Goal: Communication & Community: Answer question/provide support

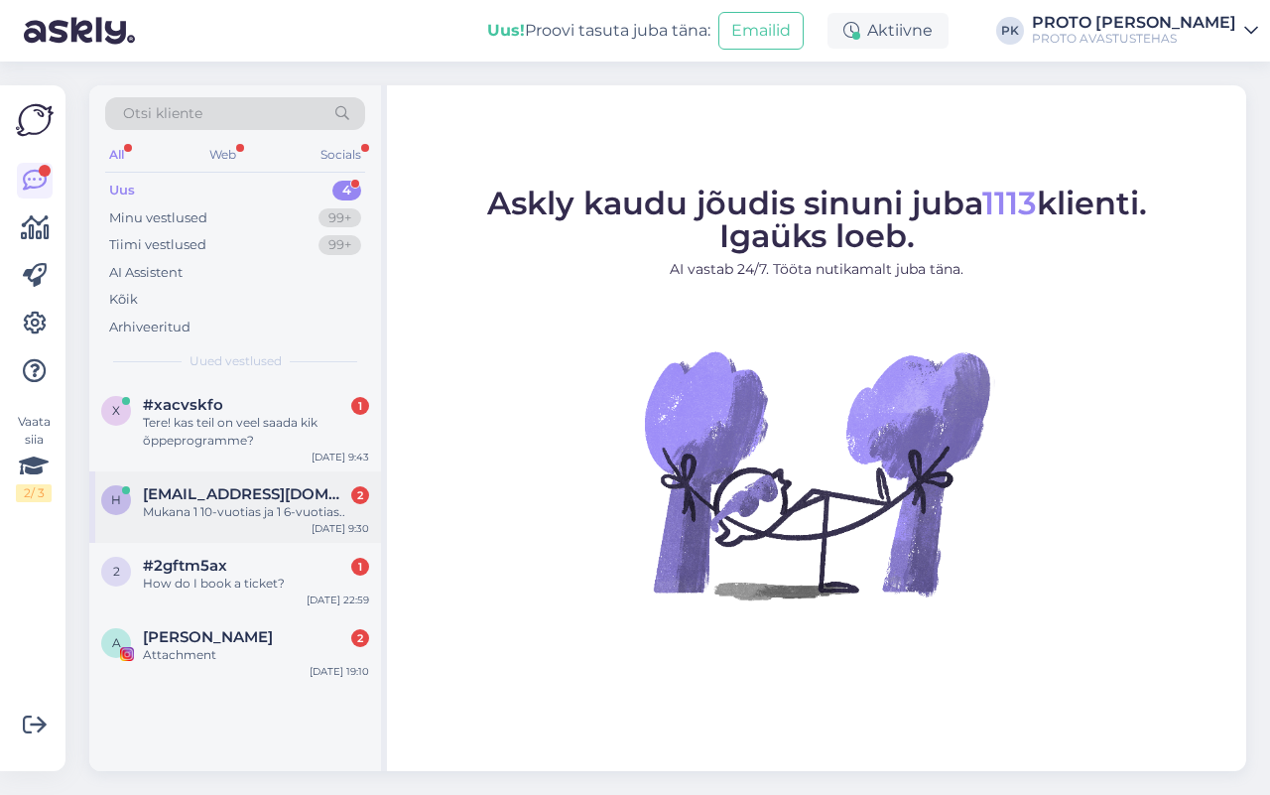
click at [230, 531] on div "h [EMAIL_ADDRESS][DOMAIN_NAME] 2 Mukana 1 10-vuotias ja 1 6-vuotias.. [DATE] 9:…" at bounding box center [235, 506] width 292 height 71
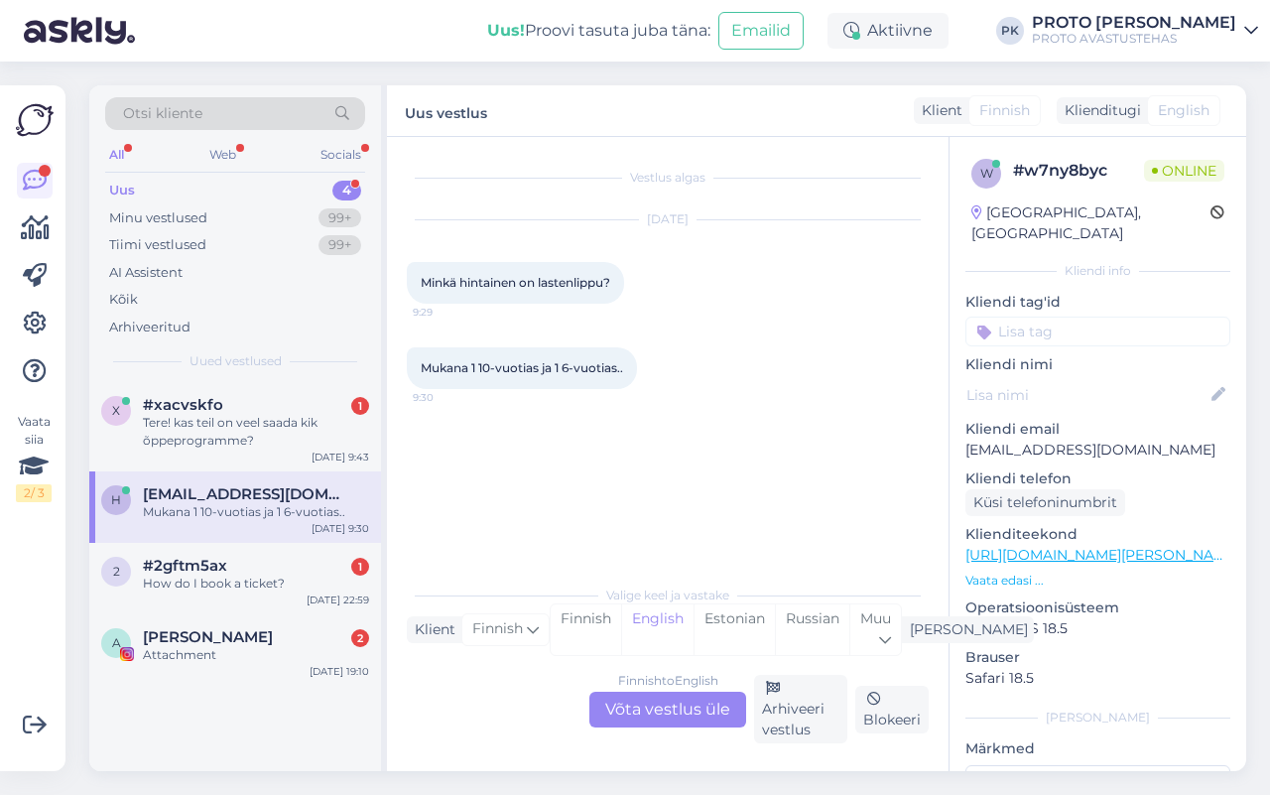
click at [651, 711] on div "Finnish to English Võta vestlus üle" at bounding box center [667, 709] width 157 height 36
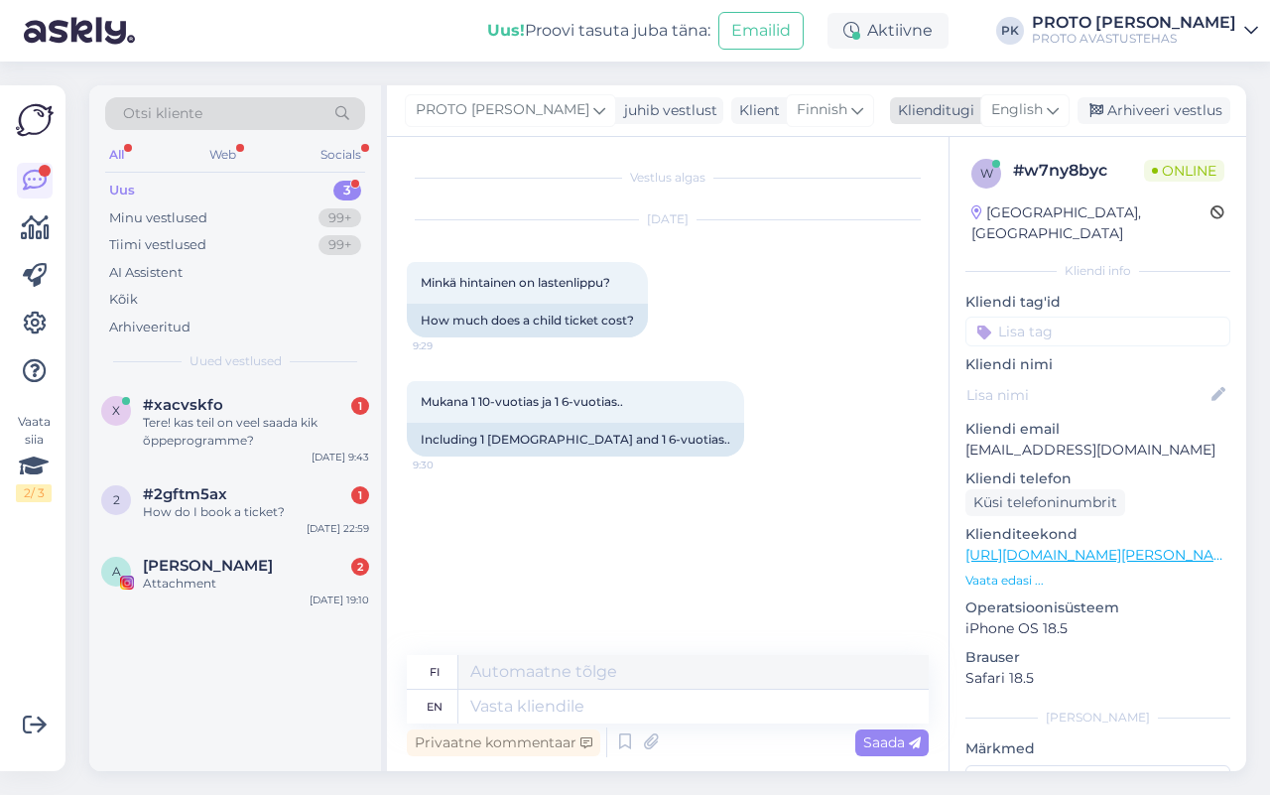
click at [1056, 117] on icon at bounding box center [1053, 110] width 12 height 22
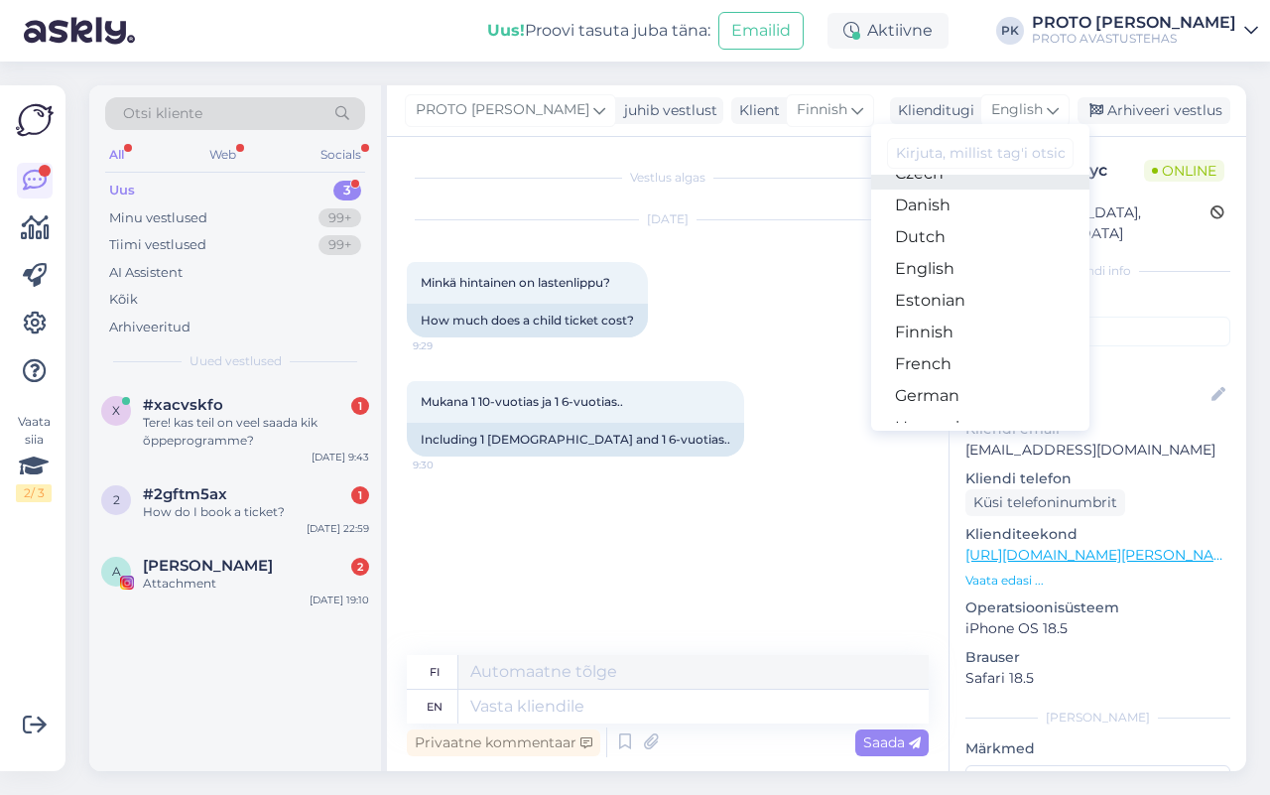
scroll to position [124, 0]
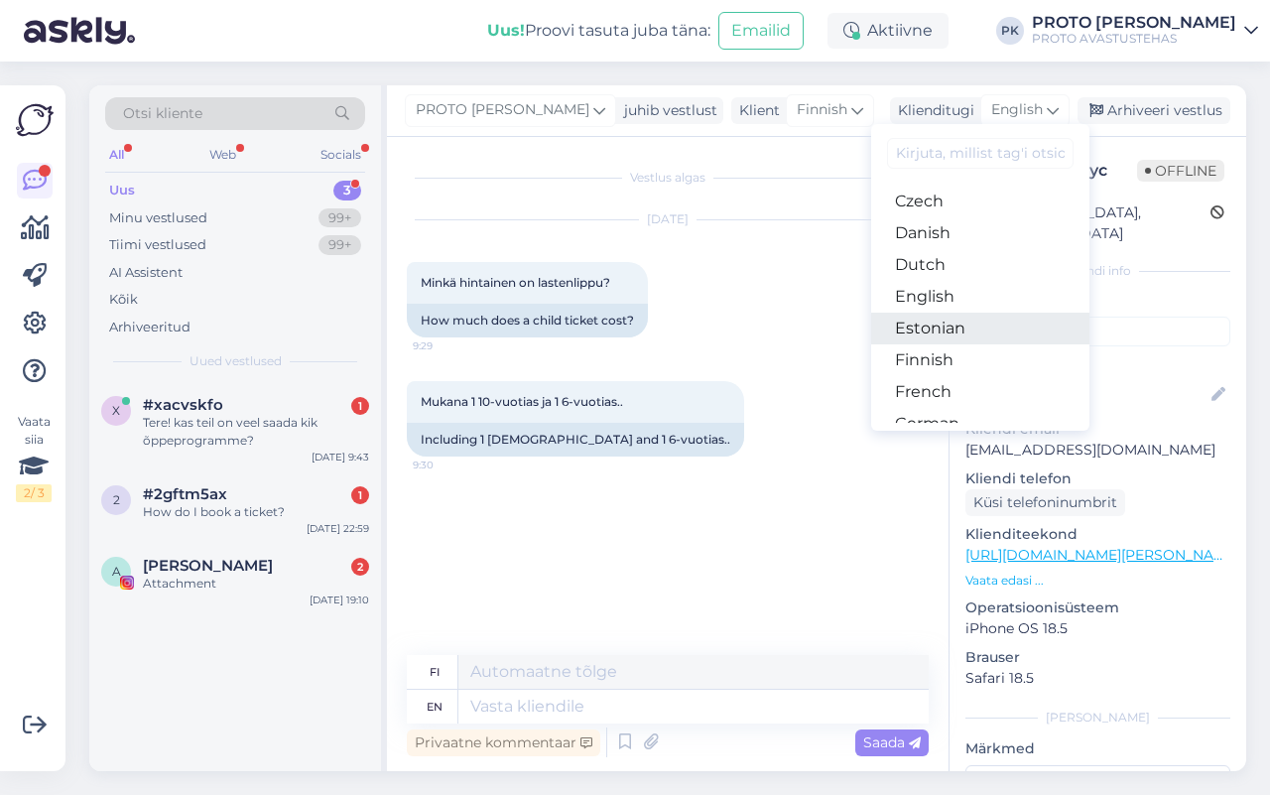
click at [979, 335] on link "Estonian" at bounding box center [980, 328] width 218 height 32
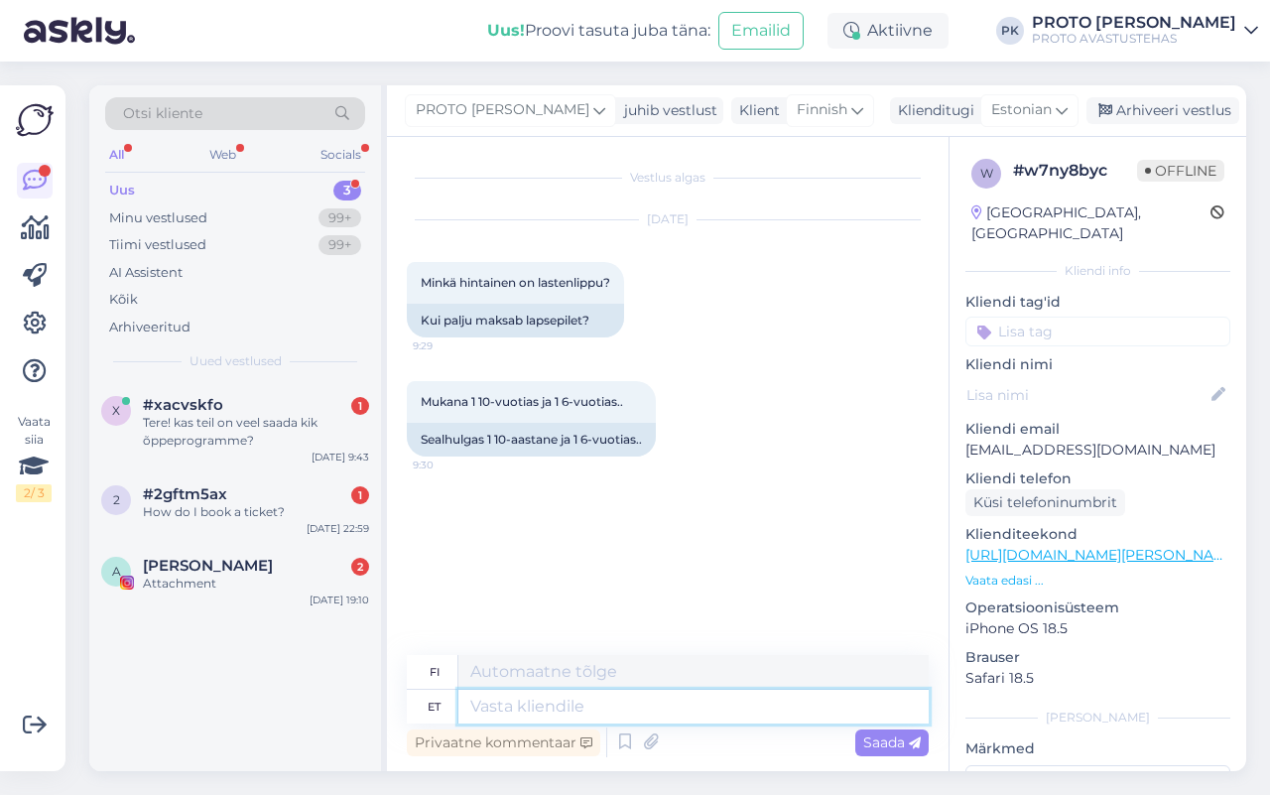
drag, startPoint x: 567, startPoint y: 702, endPoint x: 716, endPoint y: 551, distance: 212.5
click at [568, 702] on textarea at bounding box center [693, 706] width 470 height 34
type textarea "Tere,"
type textarea "Hei,"
type textarea "Tere, eelkooliea"
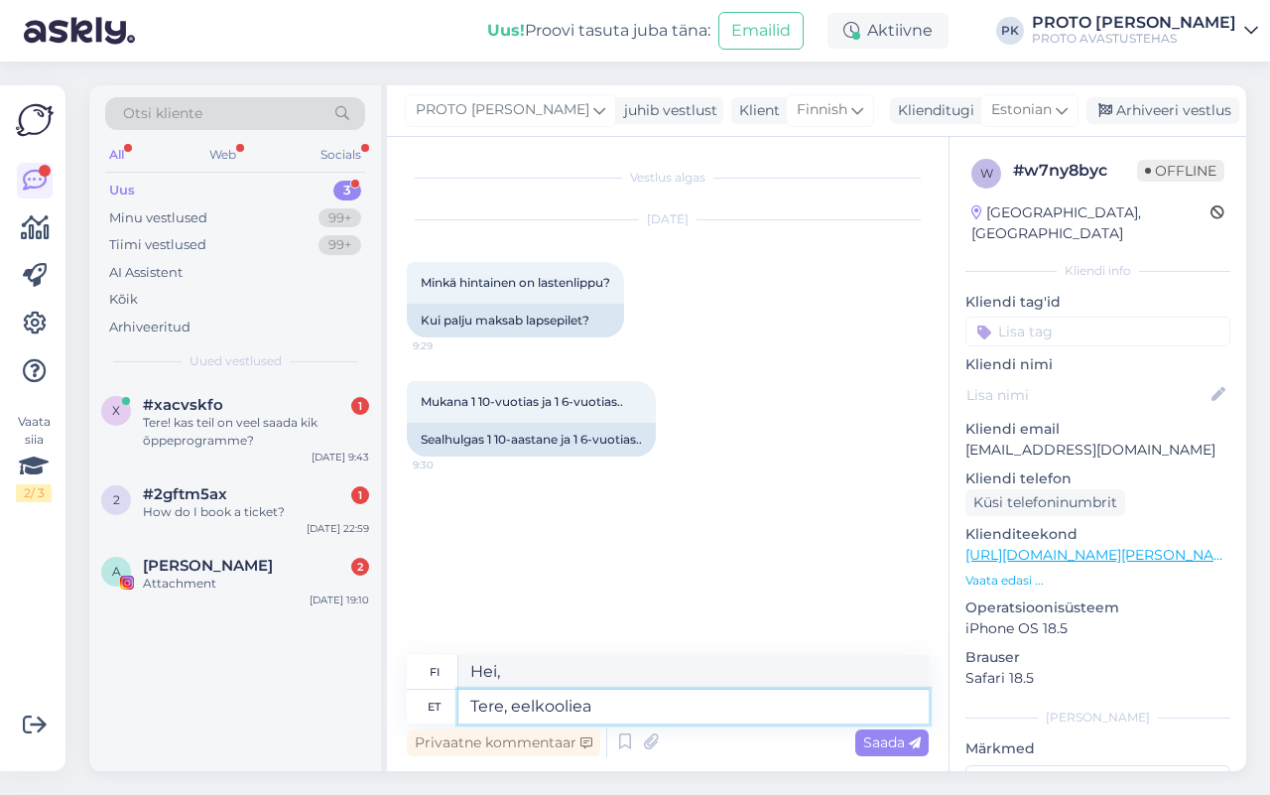
type textarea "Hei, esikoululainen"
type textarea "Tere, eelkooliealised lap"
type textarea "Hei, esikoululaiset!"
type textarea "Tere, eelkooliealised lapsed saavad s"
type textarea "Hei, esikoululaiset voivat"
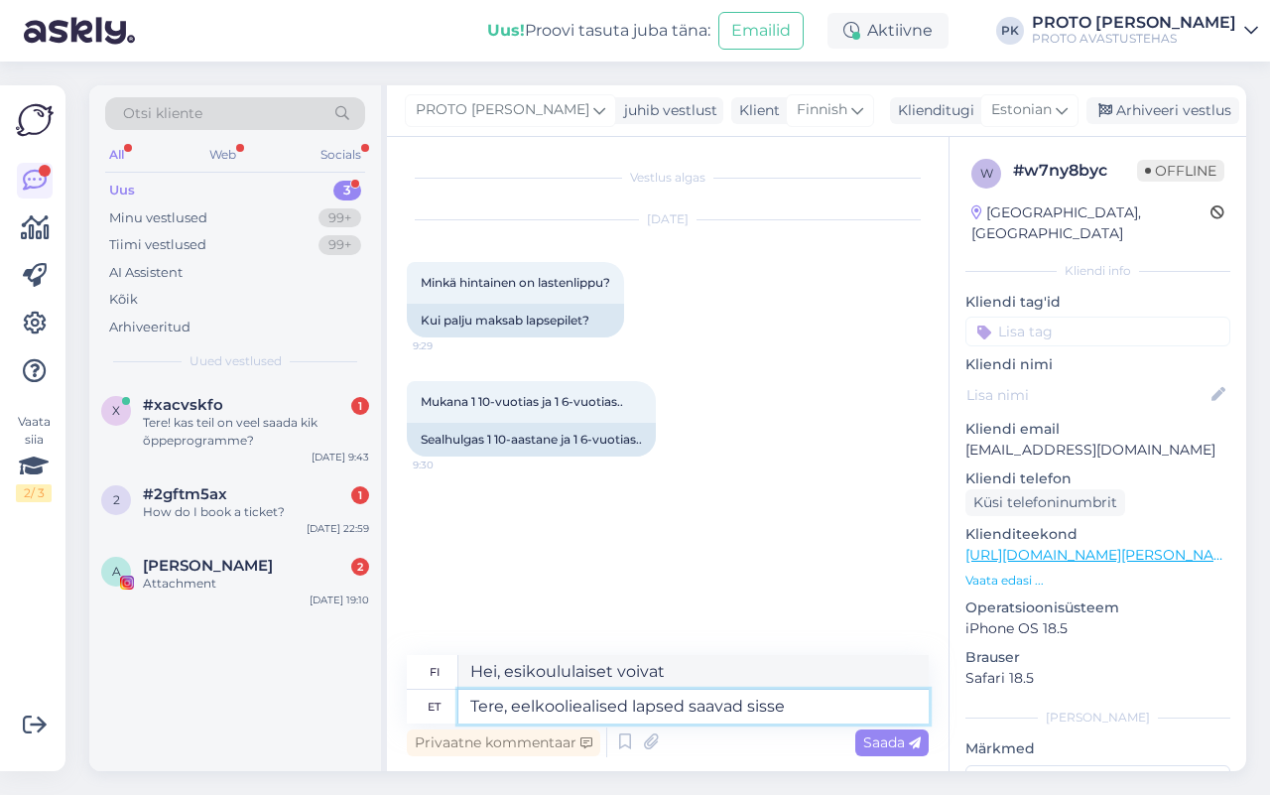
type textarea "Tere, eelkooliealised lapsed saavad sisse"
type textarea "Hei, esikoululaiset ovat tervetulleita."
type textarea "Tere, eelkooliealised lapsed saavad sisse tasuta,"
type textarea "[PERSON_NAME], esikouluikäiset lapset pääsevät sisään ilmaiseksi."
type textarea "Tere, eelkooliealised lapsed saavad sisse tasuta, õpilasele"
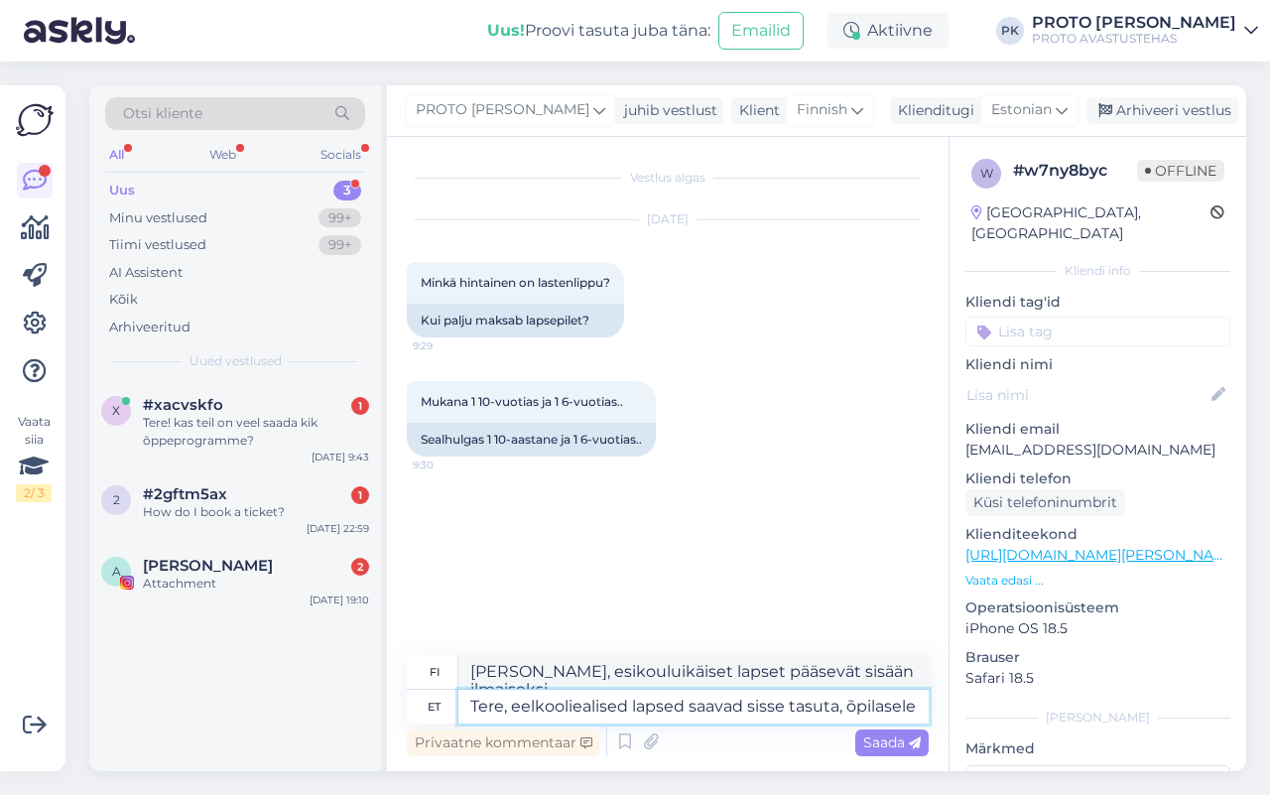
type textarea "Hei, esikoululaiset pääsevät sisään ilmaiseksi, opiskelijoille"
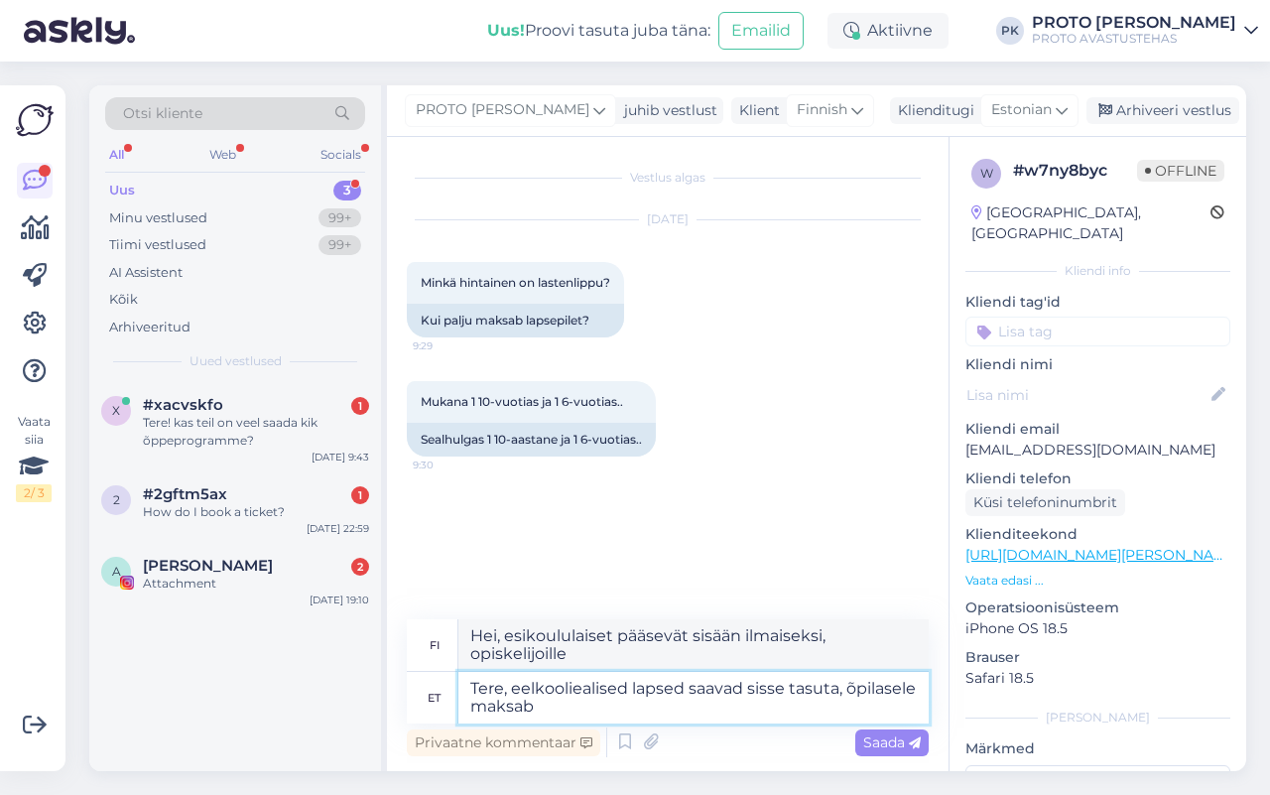
type textarea "Tere, eelkooliealised lapsed saavad sisse tasuta, õpilasele maksab"
type textarea "Hei, esikoululaiset pääsevät sisään ilmaiseksi, opiskelijat maksavat."
type textarea "Tere, eelkooliealised lapsed saavad sisse tasuta, õpilasele maksab pilet"
type textarea "Hei, esikoululaiset pääsevät sisään ilmaiseksi, opiskelijat maksavat [PERSON_NA…"
type textarea "Tere, eelkooliealised lapsed saavad sisse tasuta, õpilasele maksab pilet 11.eur…"
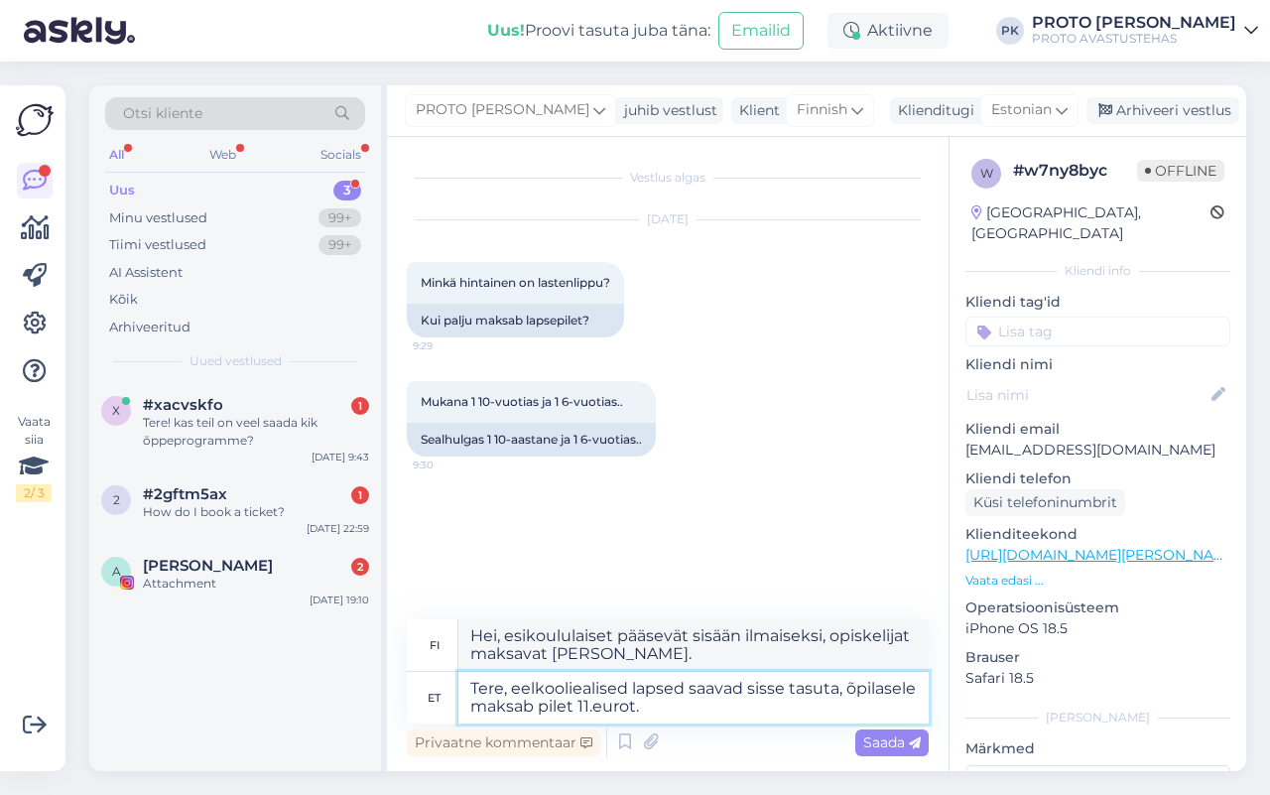
type textarea "Hei, esikoululaiset pääsevät sisään ilmaiseksi, ja opiskelijalippu maksaa 11.eu…"
click at [593, 699] on textarea "Tere, eelkooliealised lapsed saavad sisse tasuta, õpilasele maksab pilet 11.eur…" at bounding box center [693, 698] width 470 height 52
type textarea "Tere, eelkooliealised lapsed saavad sisse tasuta, õpilasele maksab pilet 11euro…"
type textarea "Hei, esikoululaiset pääsevät sisään ilmaiseksi, ja opiskelijalippu maksaa 11 eu…"
click at [709, 706] on textarea "Tere, eelkooliealised lapsed saavad sisse tasuta, õpilasele maksab pilet 11-eur…" at bounding box center [693, 698] width 470 height 52
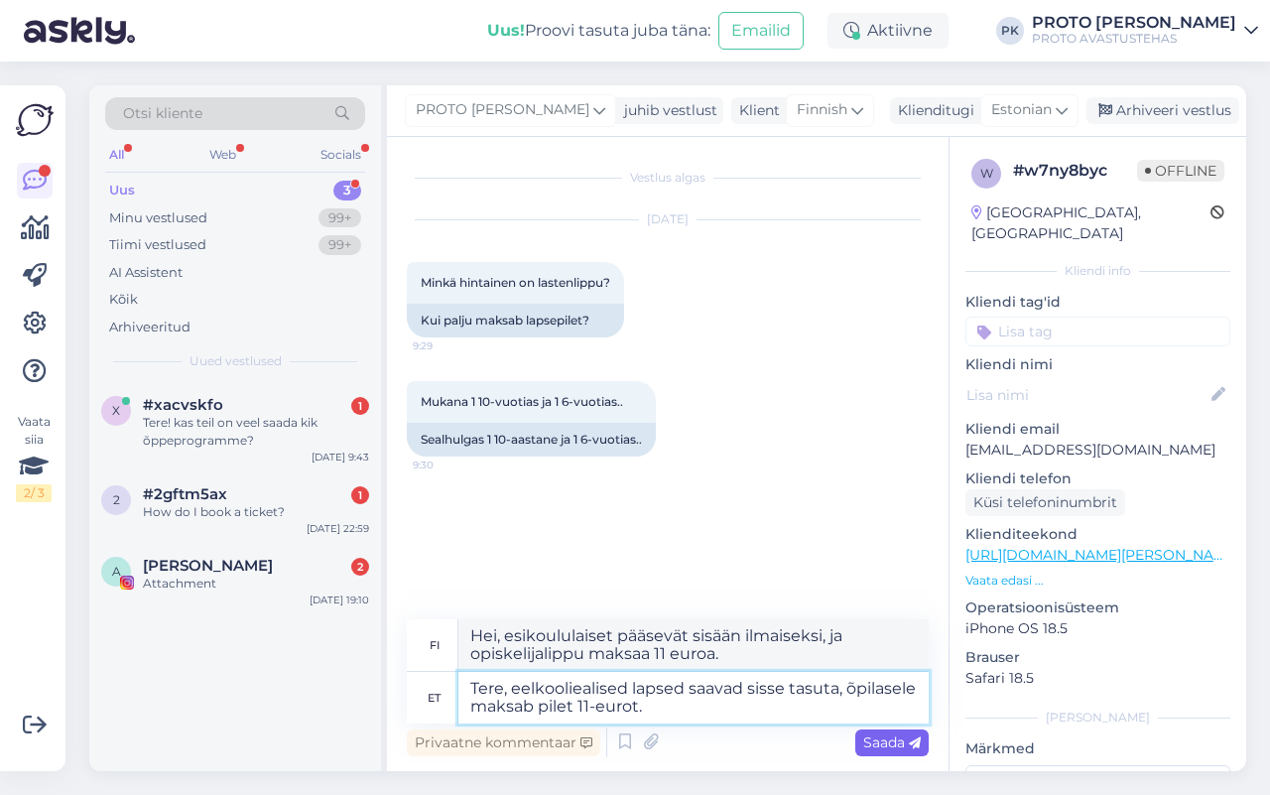
type textarea "Tere, eelkooliealised lapsed saavad sisse tasuta, õpilasele maksab pilet 11-eur…"
click at [859, 747] on div "Saada" at bounding box center [891, 742] width 73 height 27
click at [905, 734] on span "Saada" at bounding box center [892, 742] width 58 height 18
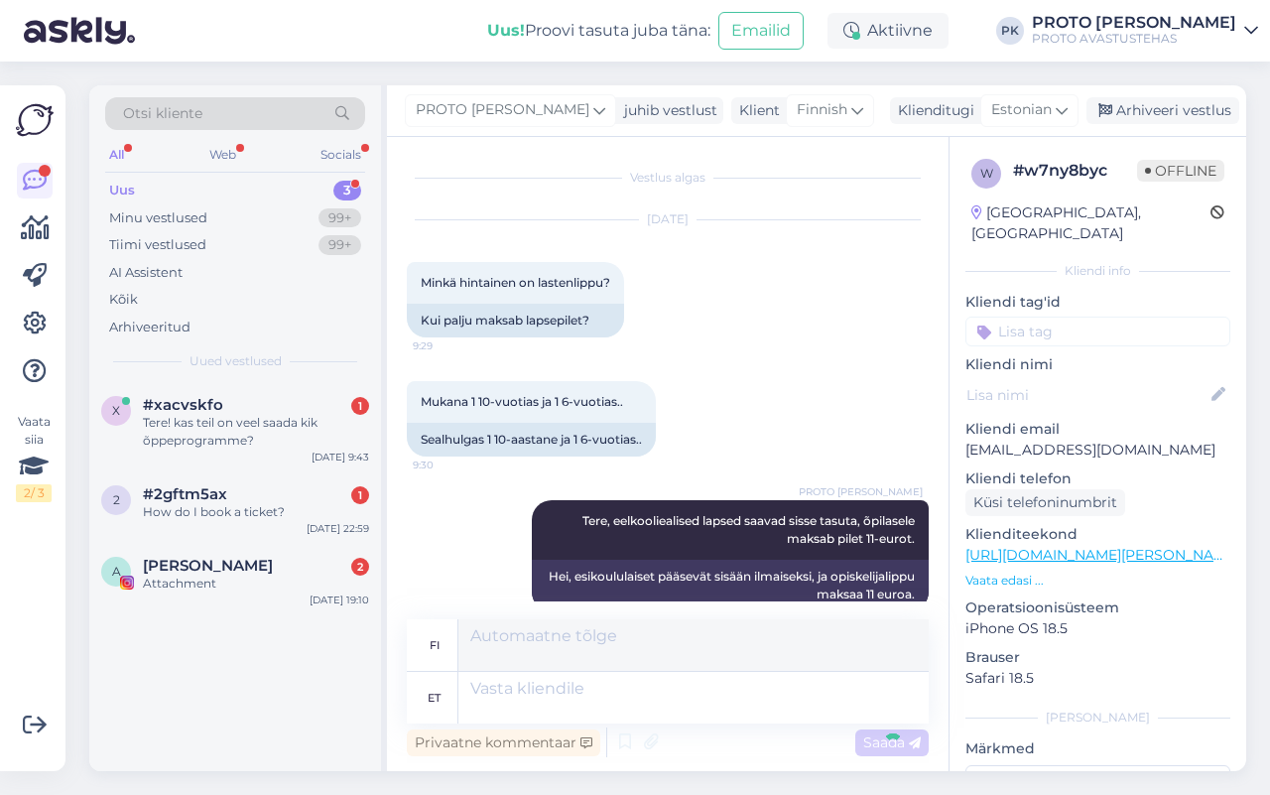
scroll to position [0, 0]
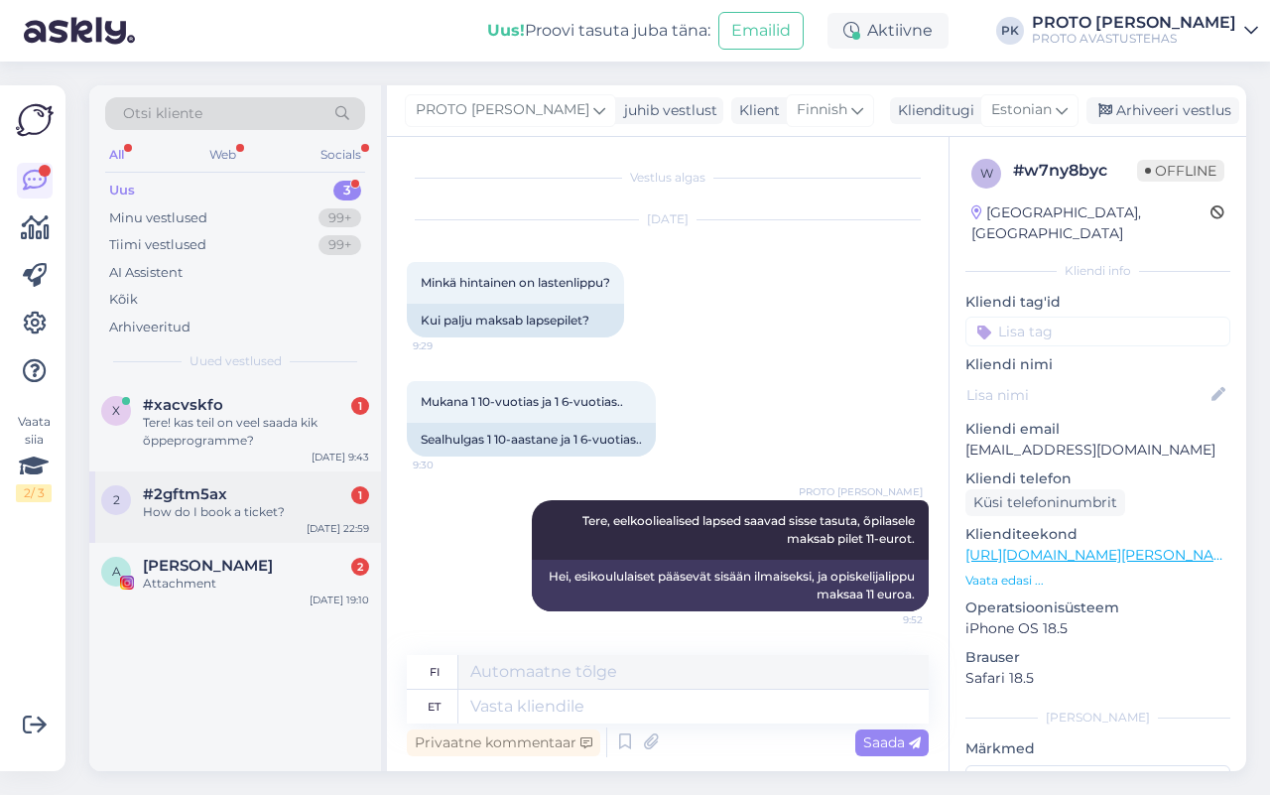
click at [184, 502] on div "#2gftm5ax 1 How do I book a ticket?" at bounding box center [256, 503] width 226 height 36
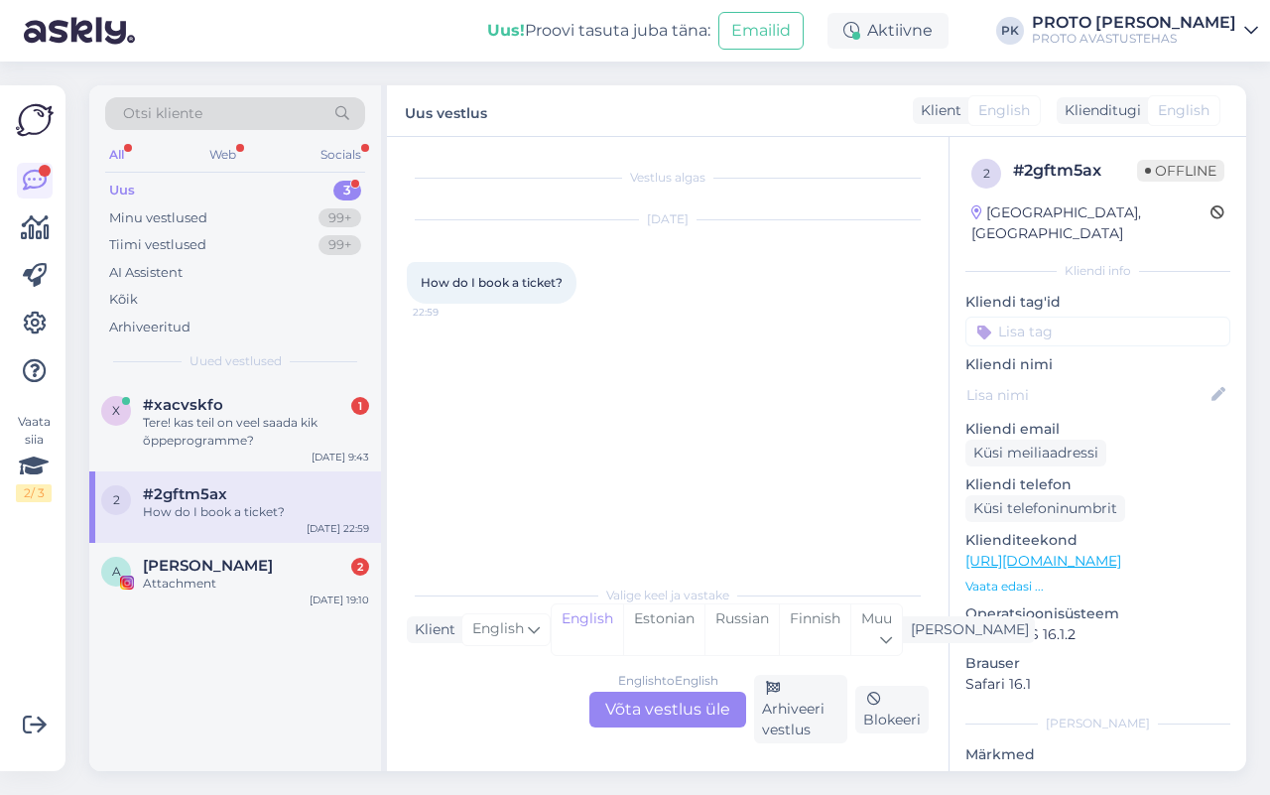
click at [702, 726] on div "English to English Võta vestlus üle" at bounding box center [667, 709] width 157 height 36
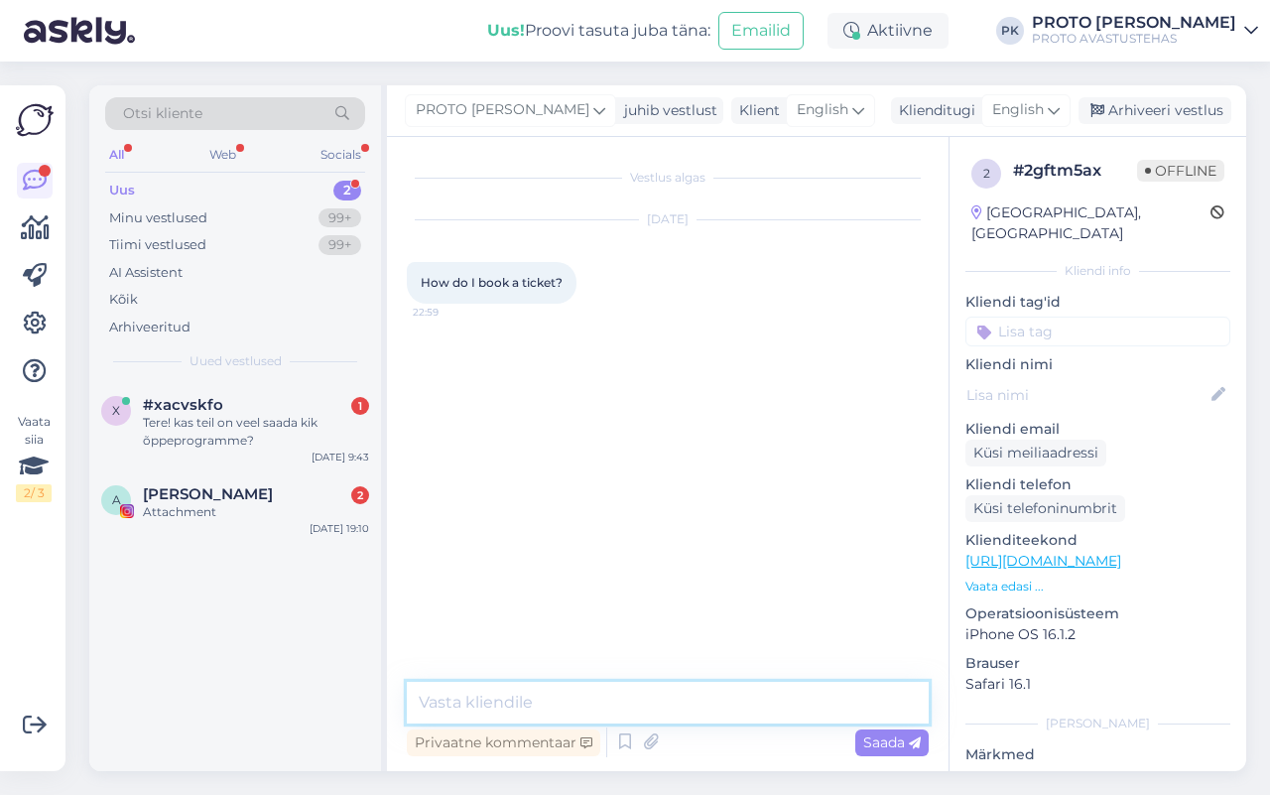
click at [539, 700] on textarea at bounding box center [668, 702] width 522 height 42
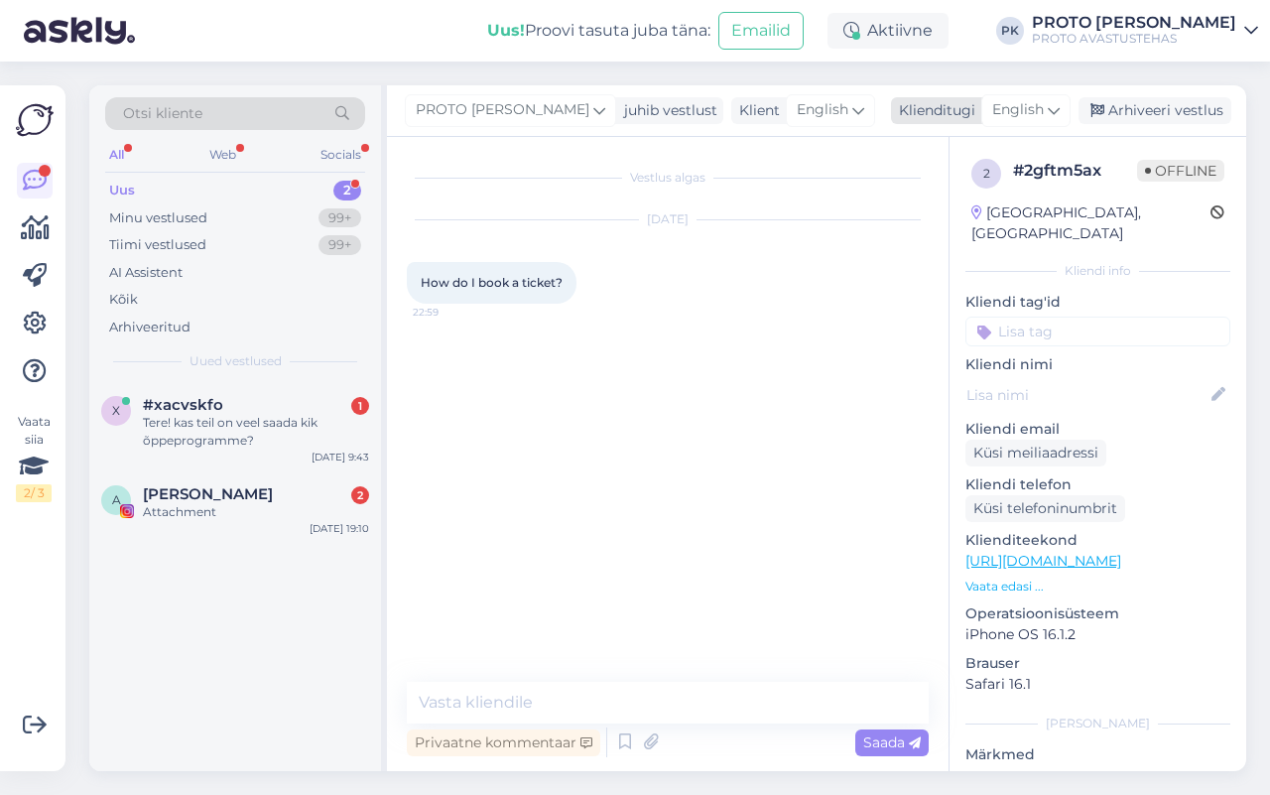
click at [1043, 102] on div "English" at bounding box center [1025, 110] width 89 height 32
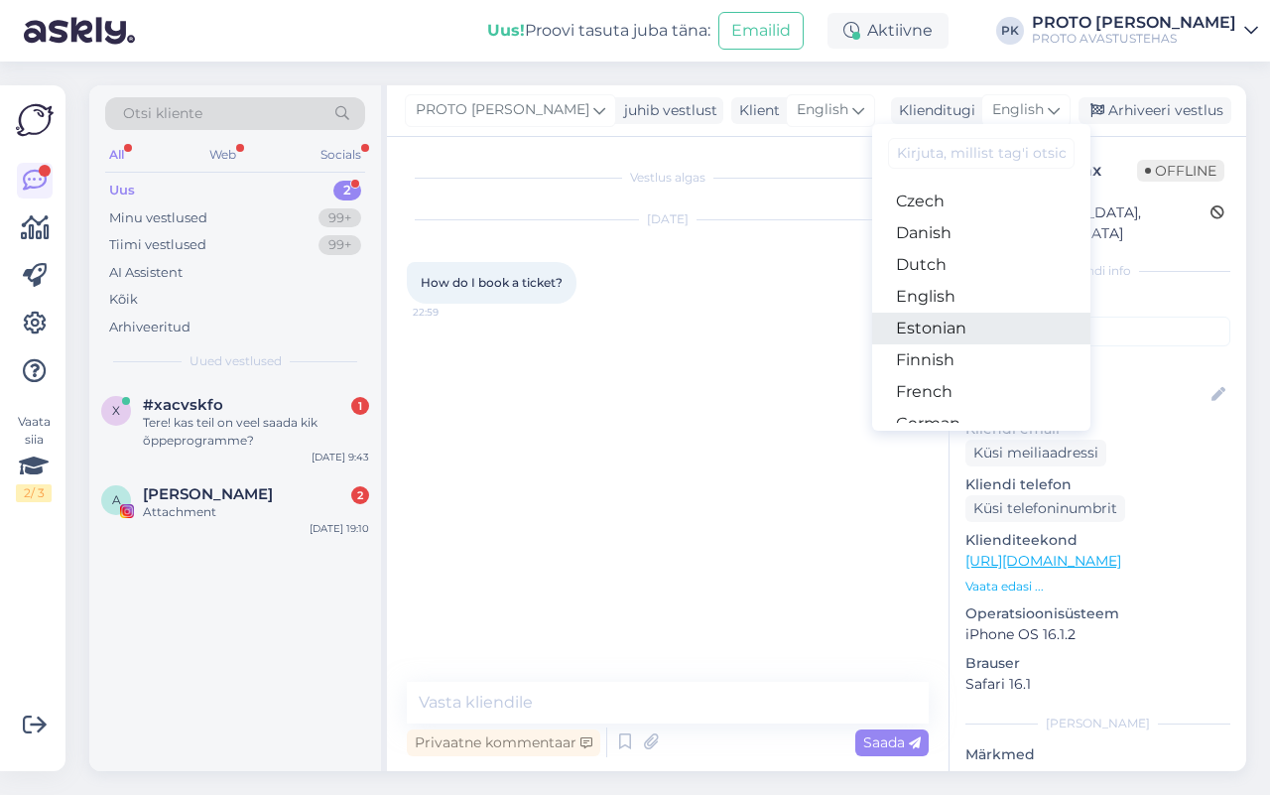
click at [979, 314] on link "Estonian" at bounding box center [981, 328] width 218 height 32
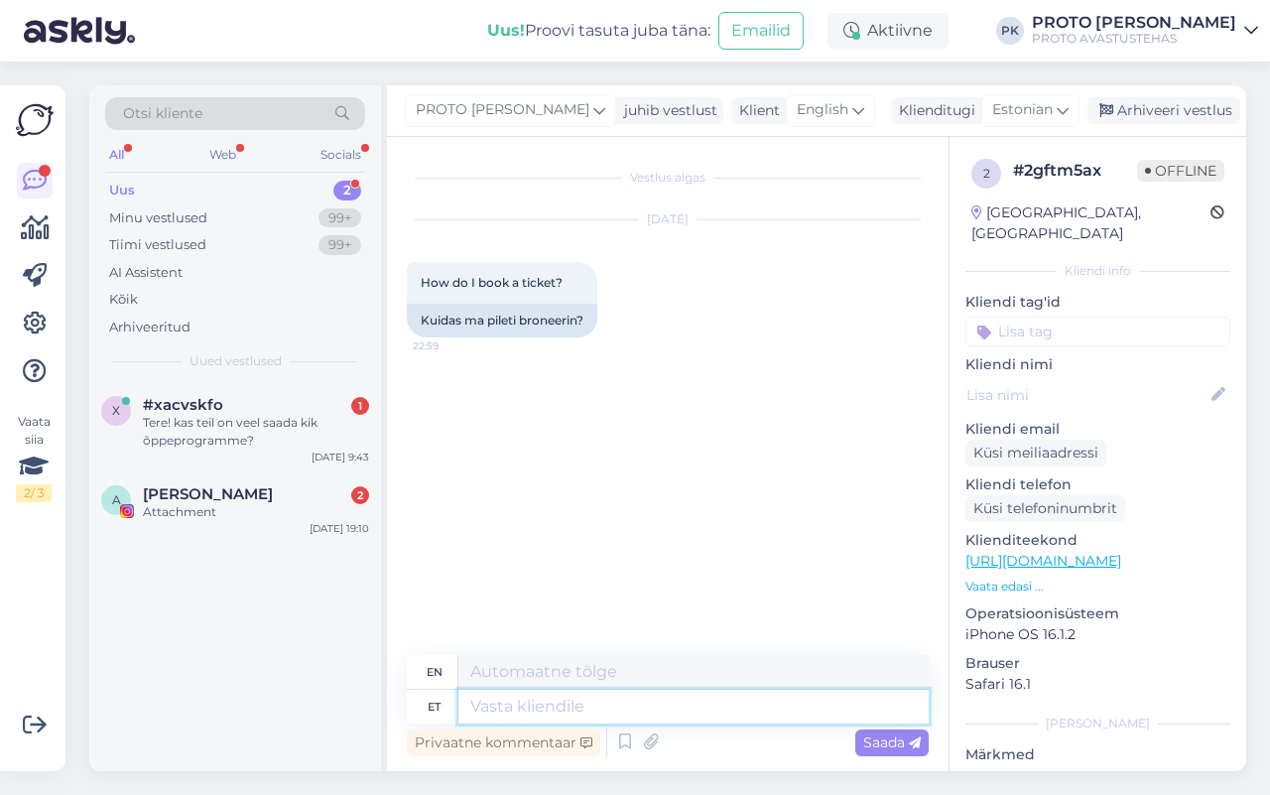
click at [506, 668] on div "en et" at bounding box center [668, 689] width 522 height 68
type textarea "Tere,"
type textarea "Hello,"
type textarea "Tere, pileteid"
type textarea "Hello, tickets."
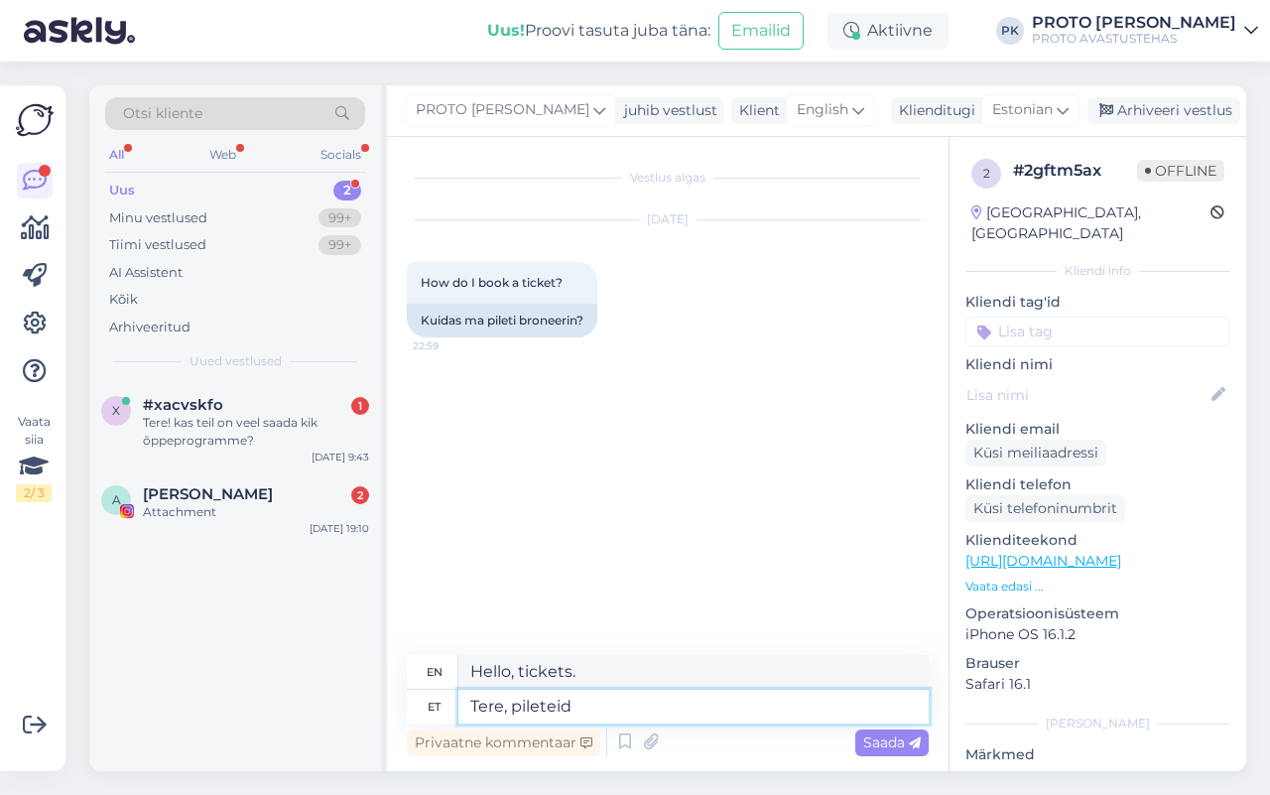
type textarea "Tere, pileteid"
type textarea "Hello, tickets"
type textarea "Tere, pileteid saab"
type textarea "Hello, tickets are available."
type textarea "Tere, pileteid saab osta"
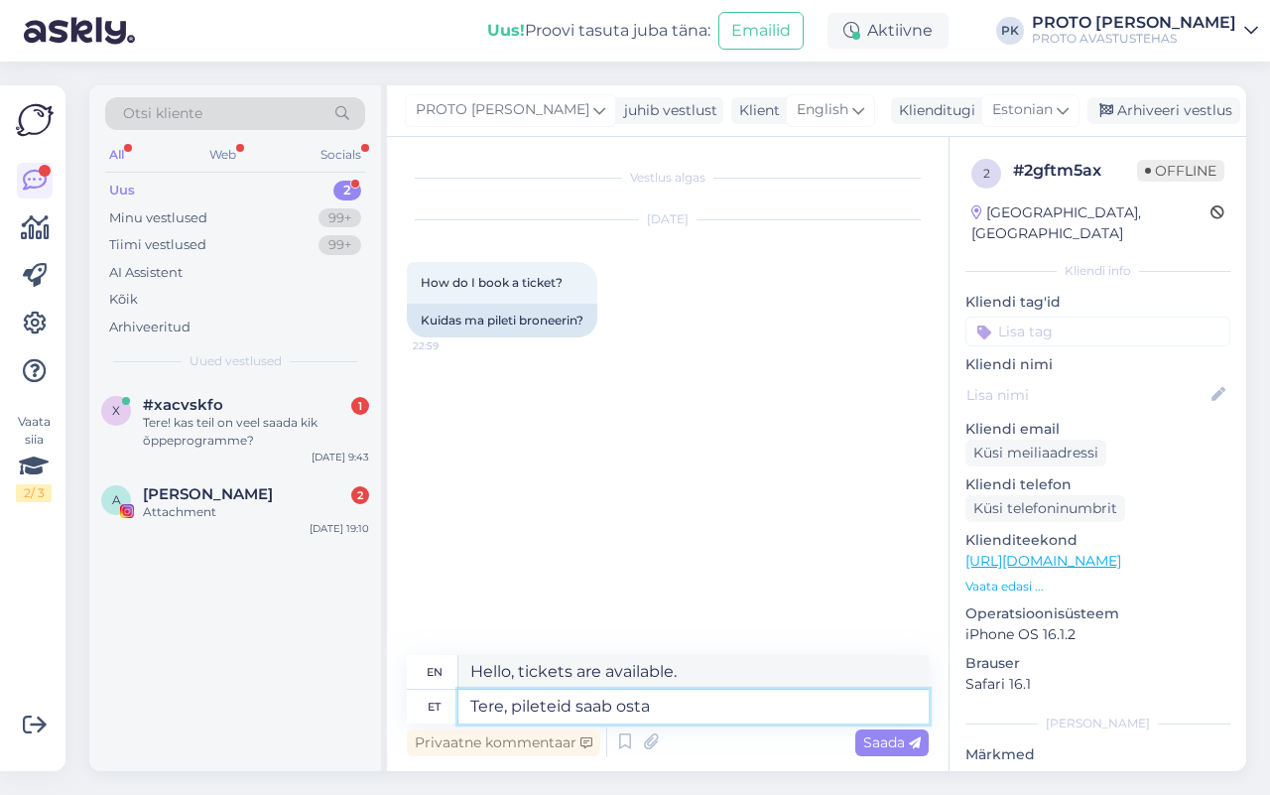
type textarea "Hello, tickets can be purchased."
type textarea "Tere, pileteid saab osta kohapealt."
type textarea "Hello, tickets can be purchased on site."
type textarea "Tere, pileteid saab osta kohapealt."
click at [866, 737] on span "Saada" at bounding box center [892, 742] width 58 height 18
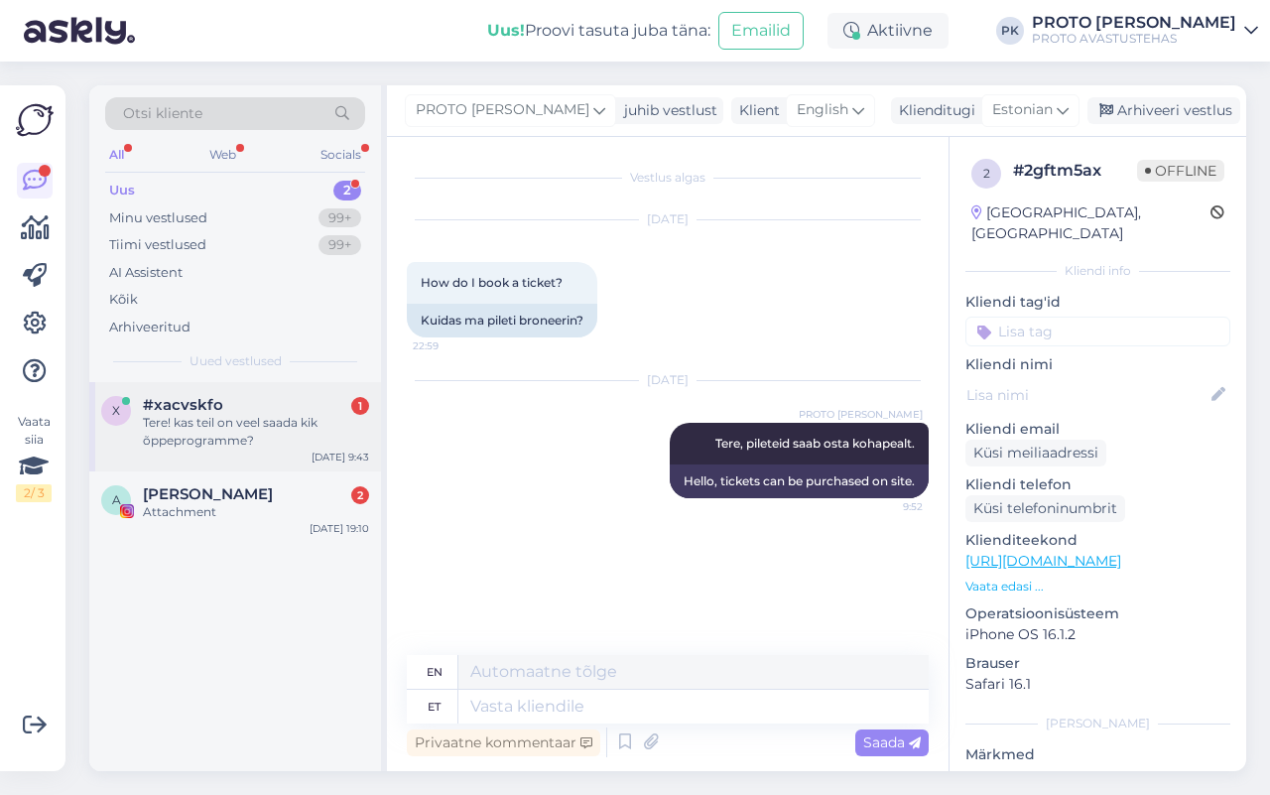
click at [313, 438] on div "Tere! kas teil on veel saada kik õppeprogramme?" at bounding box center [256, 432] width 226 height 36
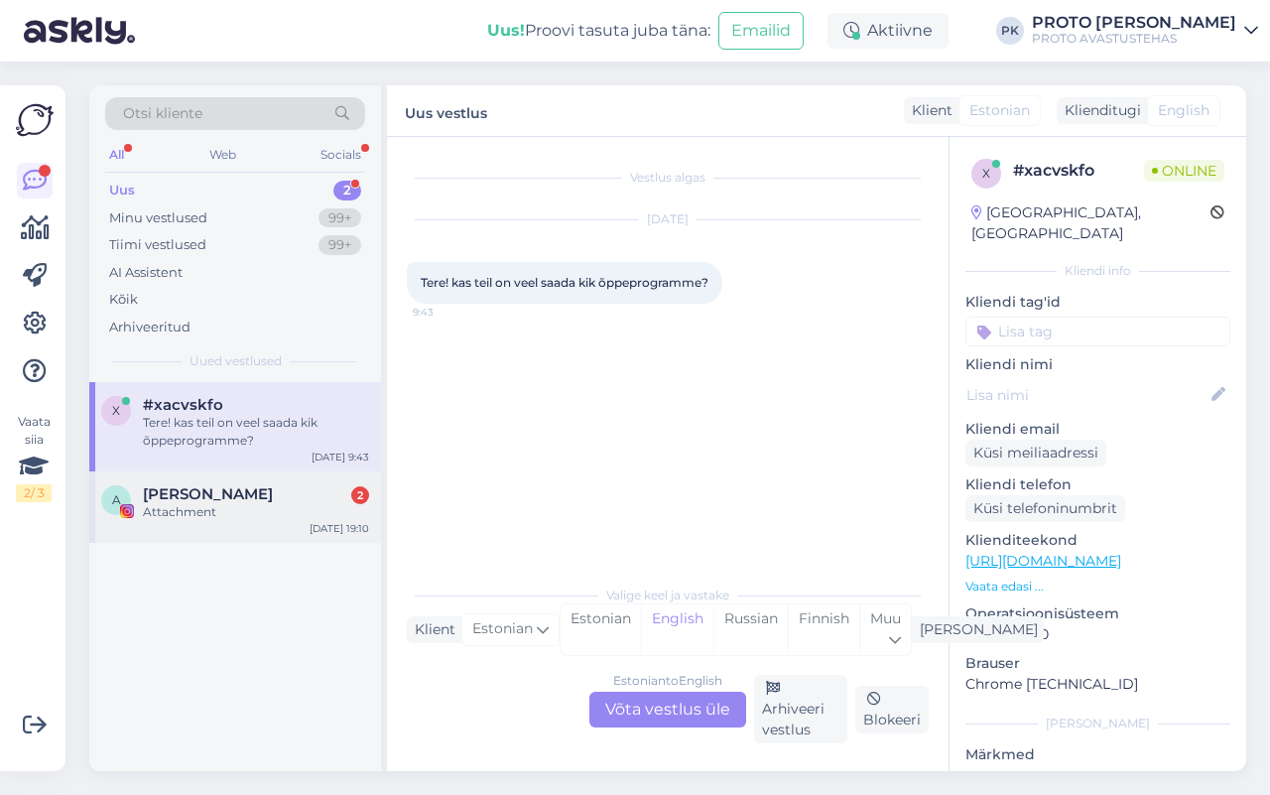
click at [273, 523] on div "A [PERSON_NAME] 2 Attachment [DATE] 19:10" at bounding box center [235, 506] width 292 height 71
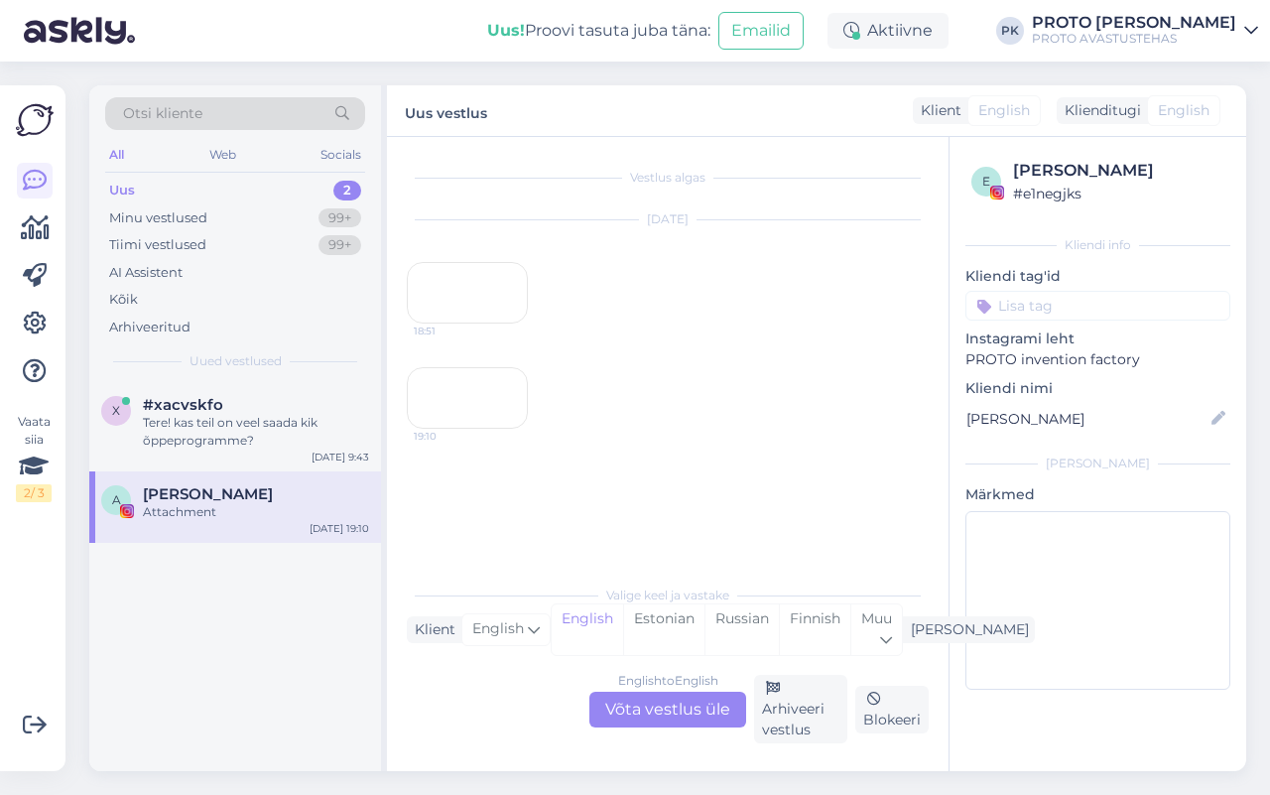
scroll to position [72, 0]
click at [199, 436] on div "Tere! kas teil on veel saada kik õppeprogramme?" at bounding box center [256, 432] width 226 height 36
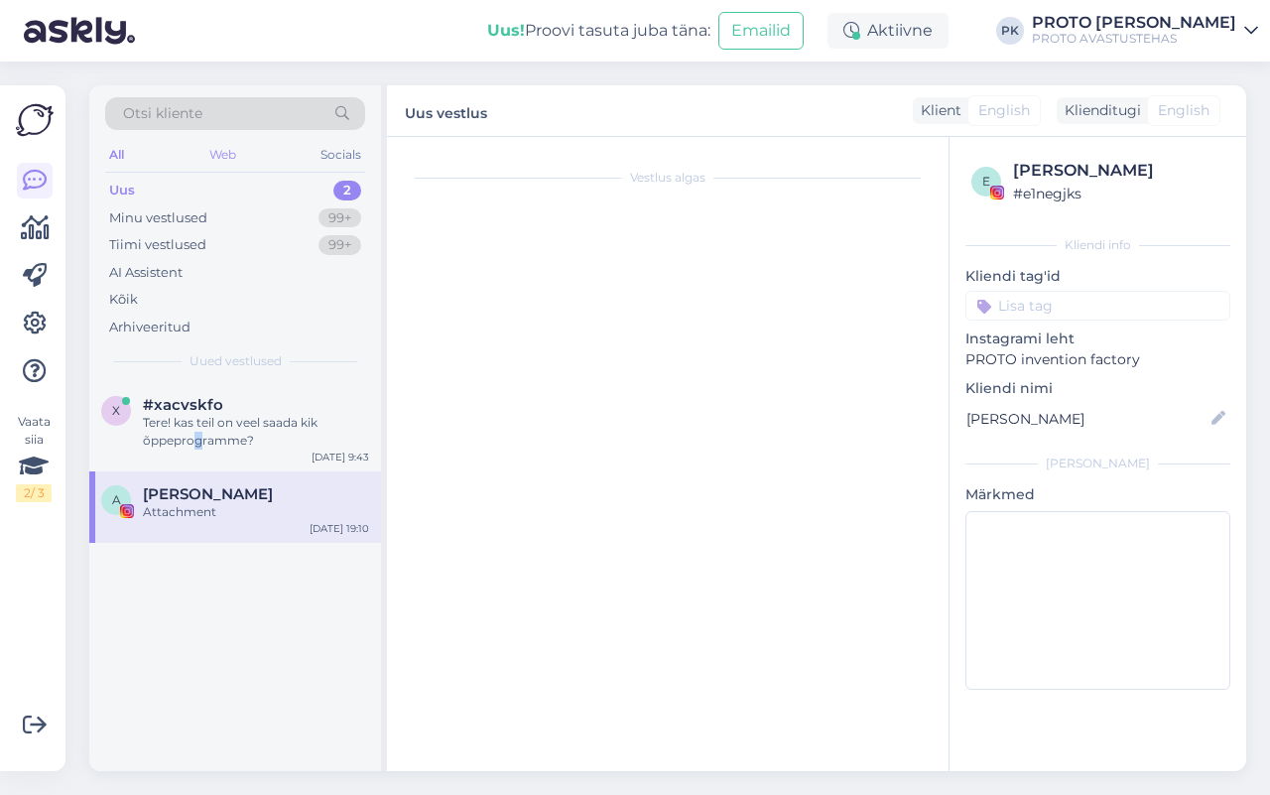
scroll to position [0, 0]
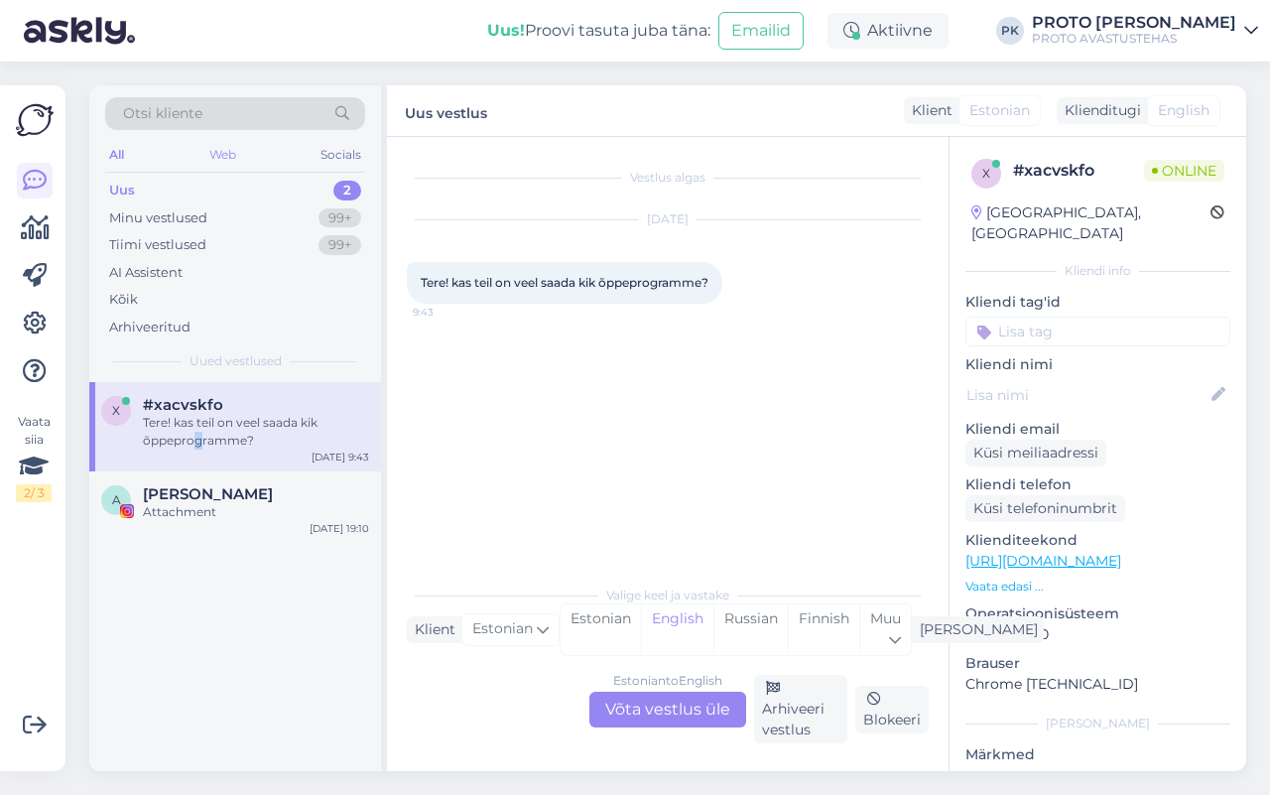
click at [221, 155] on div "Web" at bounding box center [222, 155] width 35 height 26
